Goal: Task Accomplishment & Management: Manage account settings

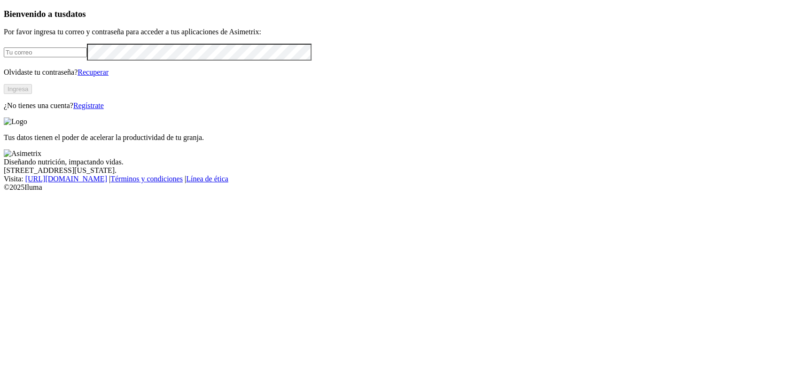
type input "[EMAIL_ADDRESS][DOMAIN_NAME]"
click at [32, 94] on button "Ingresa" at bounding box center [18, 89] width 28 height 10
type input "[EMAIL_ADDRESS][DOMAIN_NAME]"
click at [404, 142] on div "Tus datos tienen el poder de acelerar la productividad de tu granja." at bounding box center [401, 130] width 795 height 24
click at [87, 57] on input "[EMAIL_ADDRESS][DOMAIN_NAME]" at bounding box center [45, 52] width 83 height 10
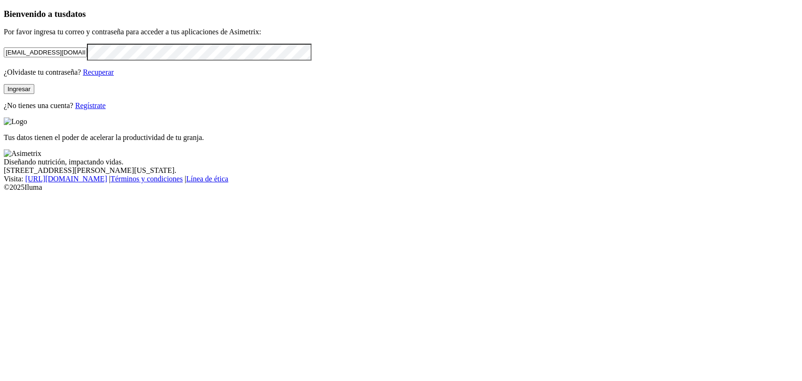
click at [46, 110] on div "Bienvenido a tus datos Por favor ingresa tu correo y contraseña para acceder a …" at bounding box center [401, 60] width 795 height 102
